Goal: Understand process/instructions: Learn how to perform a task or action

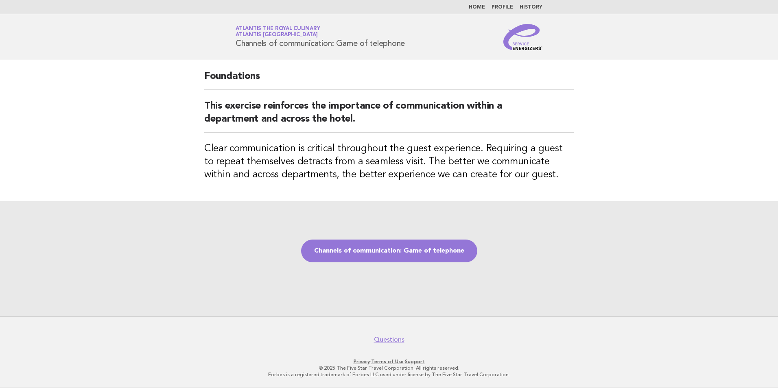
click at [231, 248] on div "Channels of communication: Game of telephone" at bounding box center [389, 259] width 778 height 116
click at [393, 248] on link "Channels of communication: Game of telephone" at bounding box center [389, 251] width 176 height 23
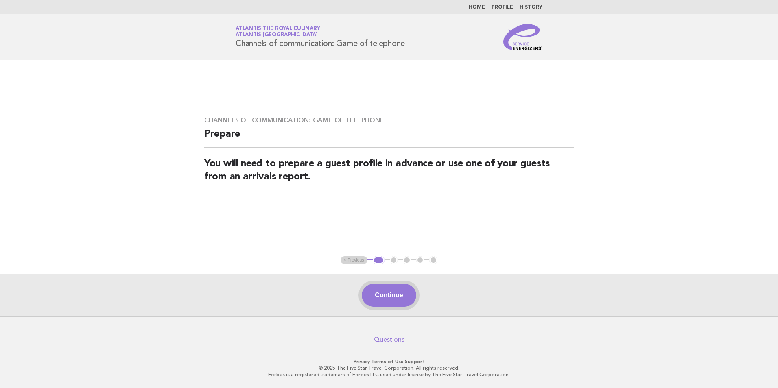
click at [394, 290] on button "Continue" at bounding box center [389, 295] width 54 height 23
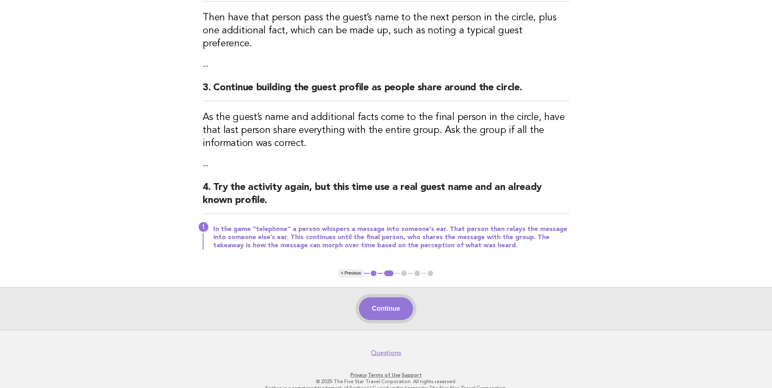
click at [394, 299] on button "Continue" at bounding box center [386, 308] width 54 height 23
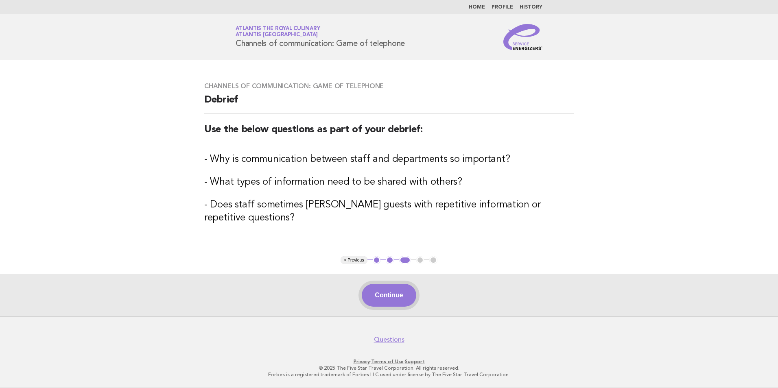
click at [391, 292] on button "Continue" at bounding box center [389, 295] width 54 height 23
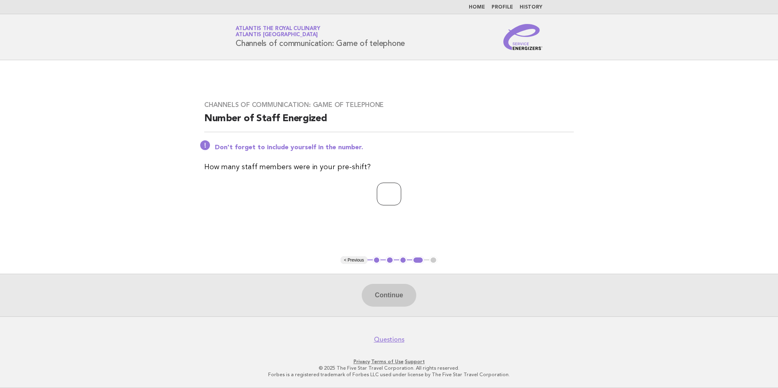
click at [385, 198] on input "number" at bounding box center [389, 194] width 24 height 23
type input "*"
click at [387, 301] on button "Continue" at bounding box center [389, 295] width 54 height 23
